Goal: Task Accomplishment & Management: Complete application form

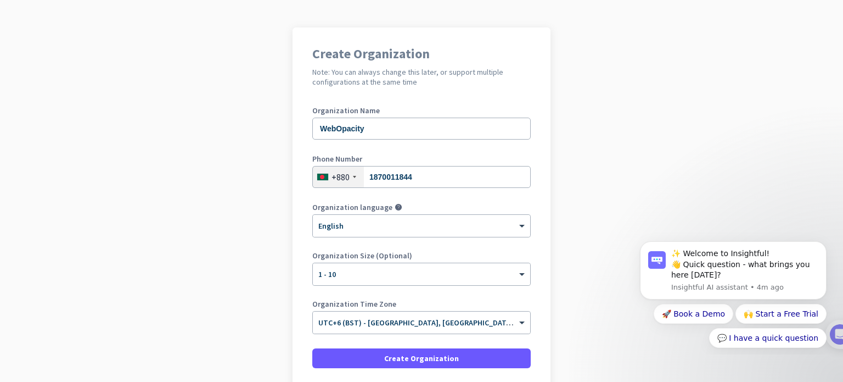
scroll to position [149, 0]
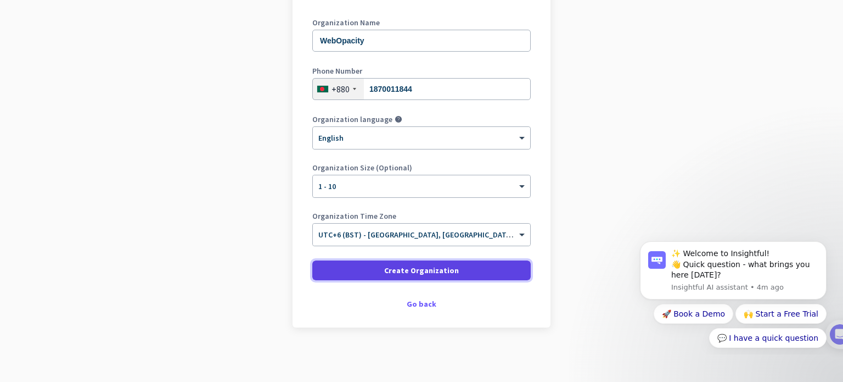
click at [441, 275] on span "Create Organization" at bounding box center [421, 270] width 75 height 11
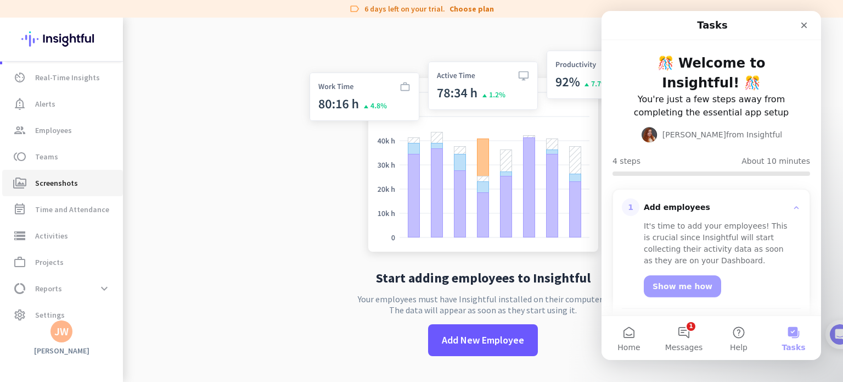
scroll to position [40, 0]
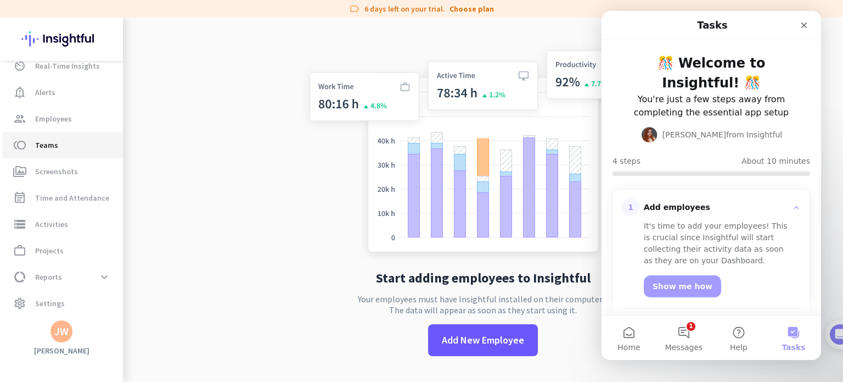
click at [68, 149] on span "toll Teams" at bounding box center [62, 144] width 103 height 13
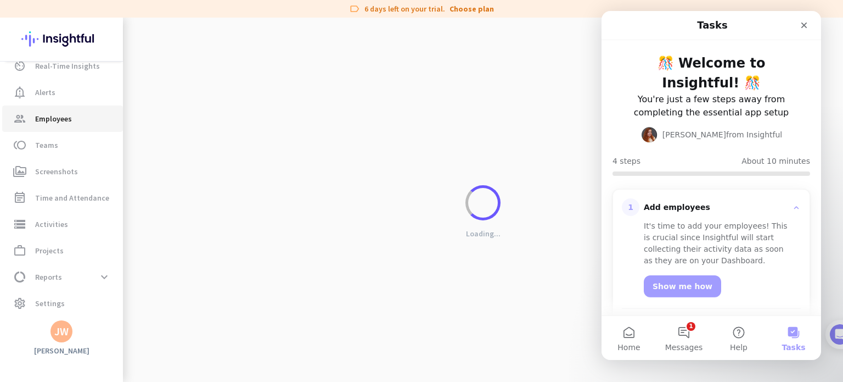
click at [74, 120] on span "group Employees" at bounding box center [62, 118] width 103 height 13
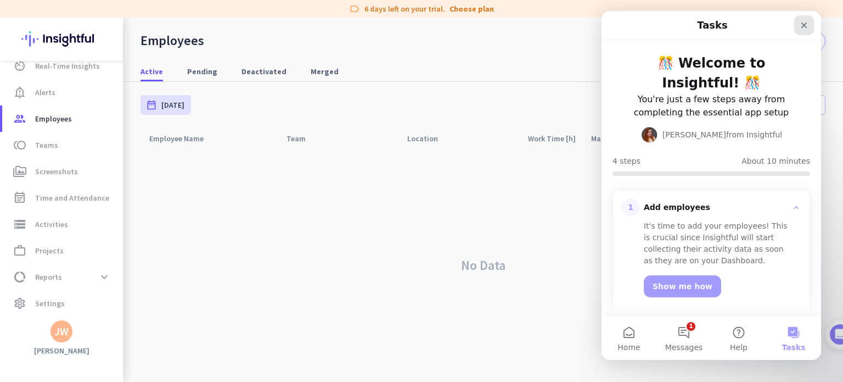
click at [807, 27] on icon "Close" at bounding box center [805, 26] width 6 height 6
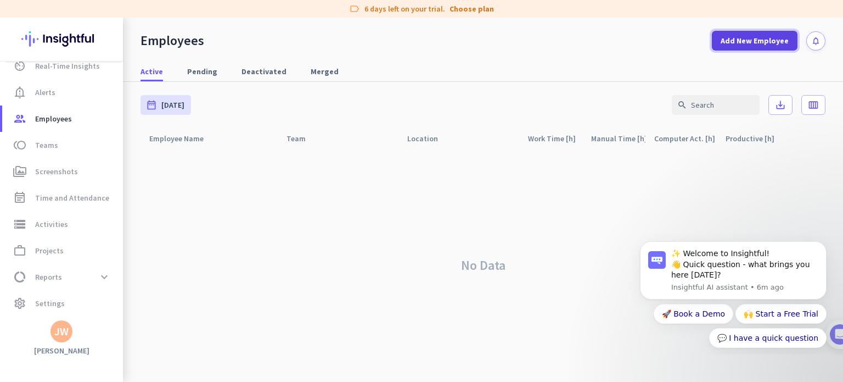
click at [761, 44] on span "Add New Employee" at bounding box center [755, 40] width 68 height 11
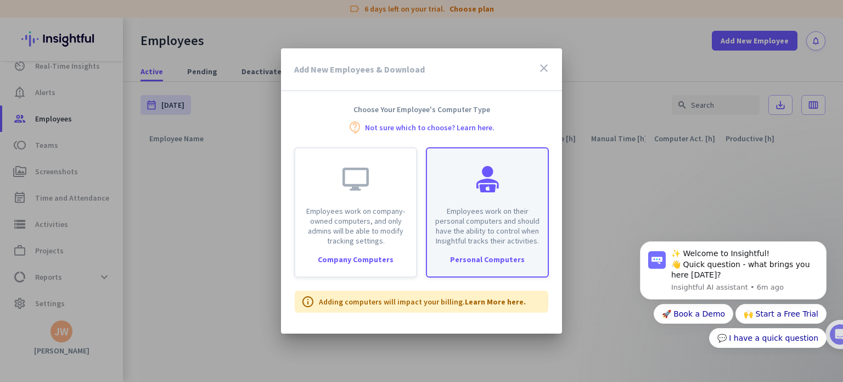
click at [523, 225] on p "Employees work on their personal computers and should have the ability to contr…" at bounding box center [488, 226] width 108 height 40
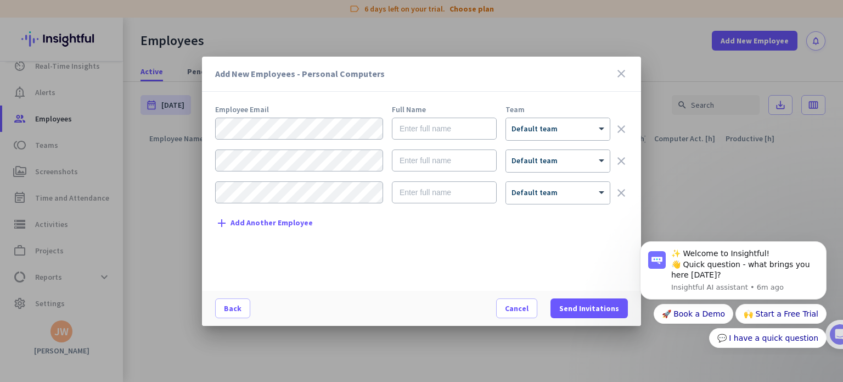
click at [618, 191] on icon "clear" at bounding box center [621, 192] width 13 height 13
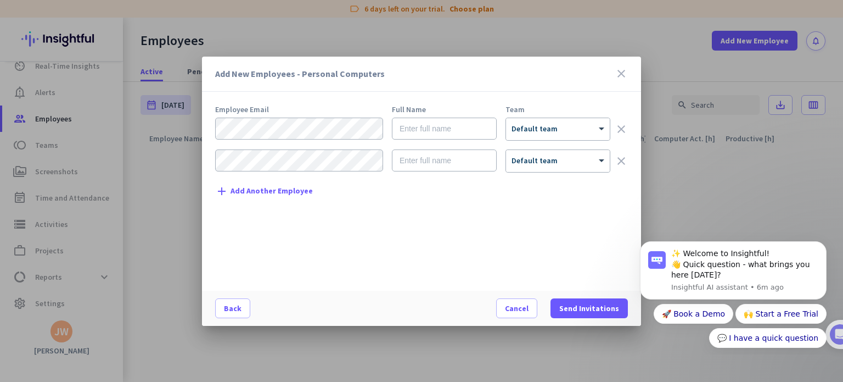
click at [621, 163] on icon "clear" at bounding box center [621, 160] width 13 height 13
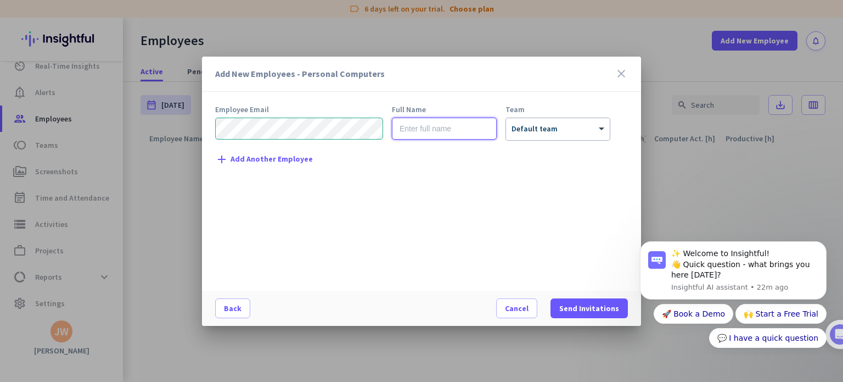
click at [444, 133] on input "text" at bounding box center [444, 129] width 105 height 22
type input "Arman"
click at [524, 125] on div at bounding box center [558, 125] width 104 height 9
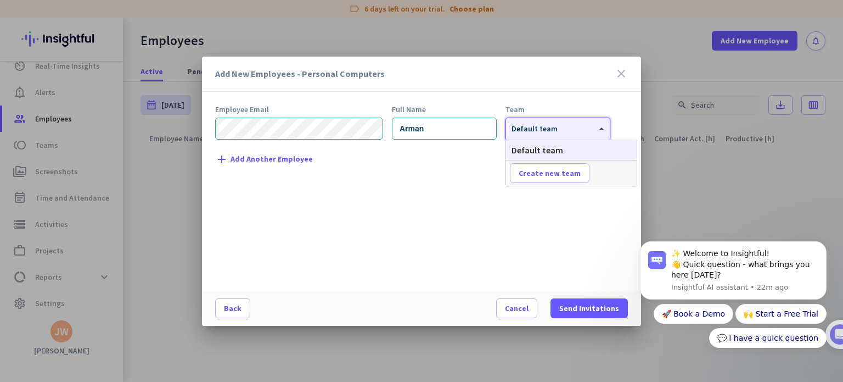
click at [529, 127] on div at bounding box center [558, 125] width 104 height 9
click at [583, 309] on span "Send Invitations" at bounding box center [590, 308] width 60 height 11
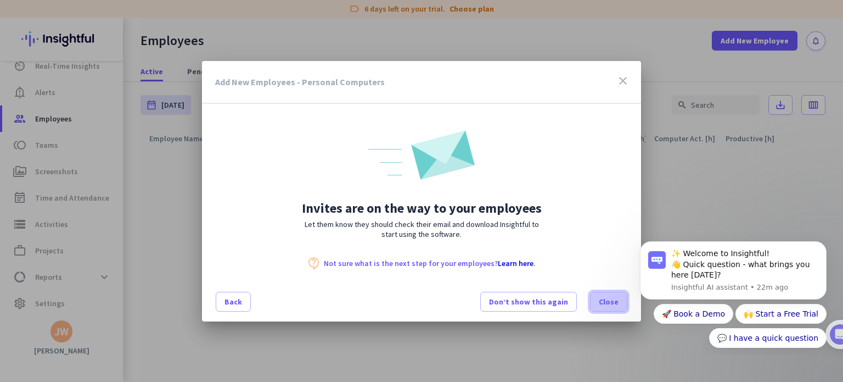
click at [606, 303] on span "Close" at bounding box center [609, 301] width 20 height 11
